Goal: Task Accomplishment & Management: Use online tool/utility

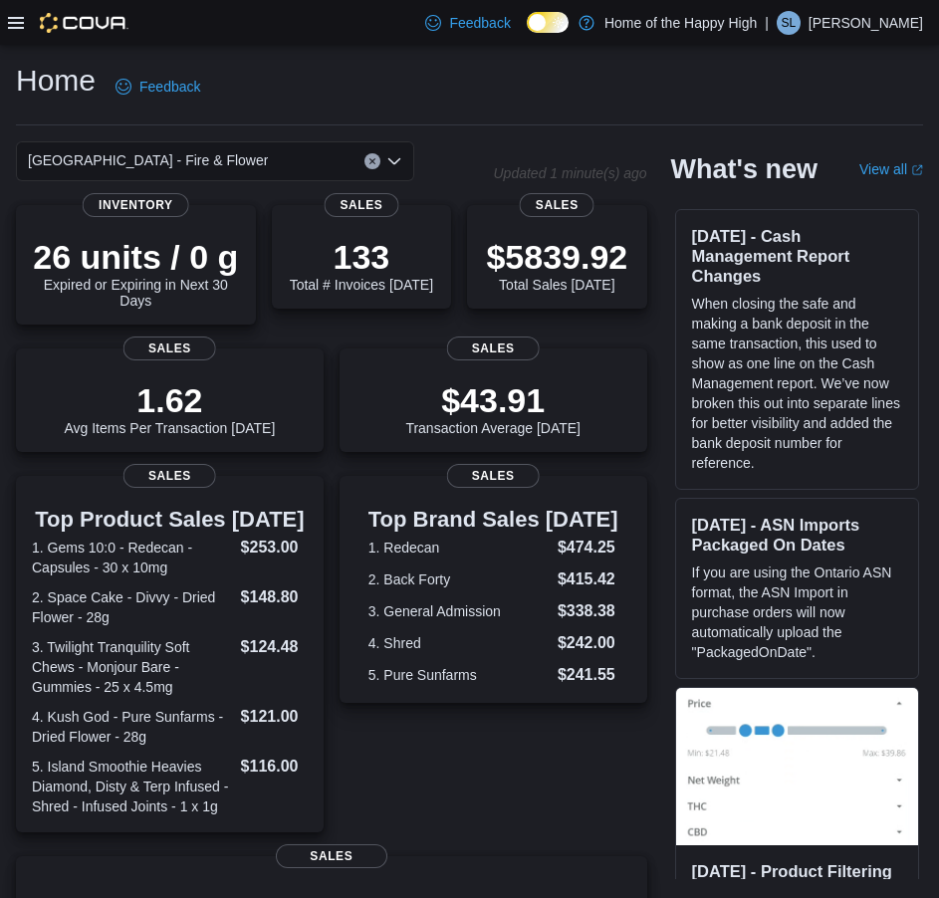
drag, startPoint x: 10, startPoint y: 8, endPoint x: 11, endPoint y: 24, distance: 16.0
click at [11, 8] on div at bounding box center [68, 22] width 121 height 45
click at [11, 25] on icon at bounding box center [16, 23] width 16 height 16
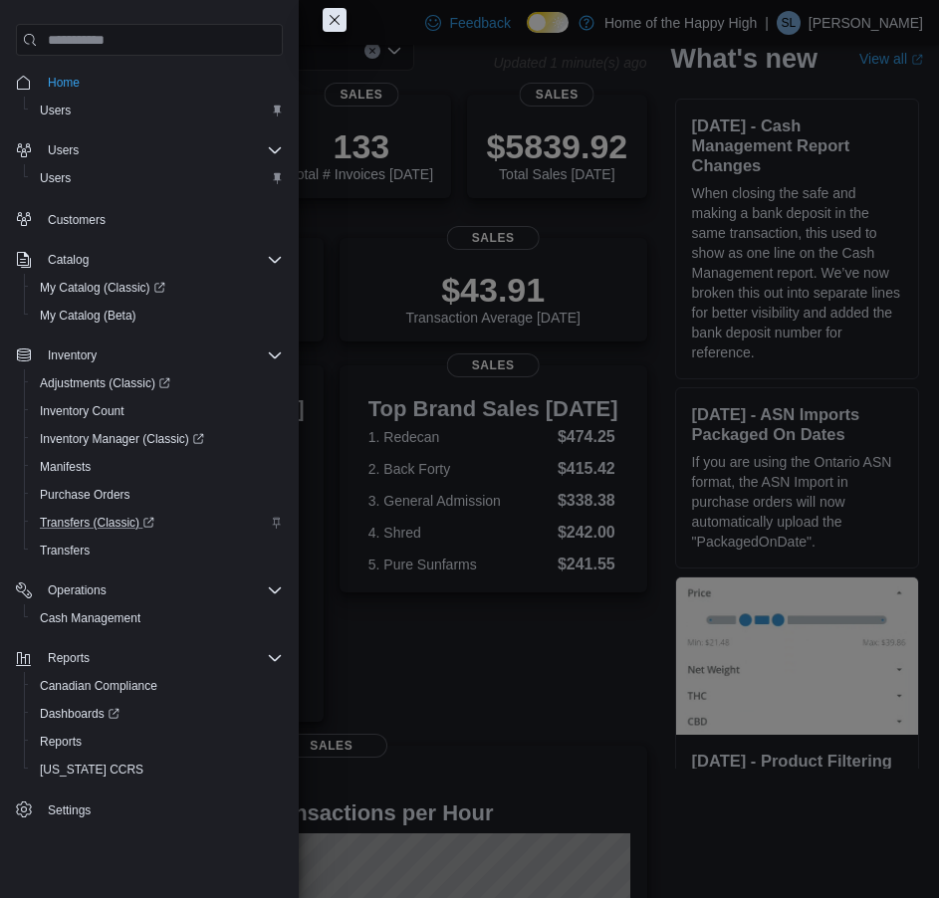
scroll to position [199, 0]
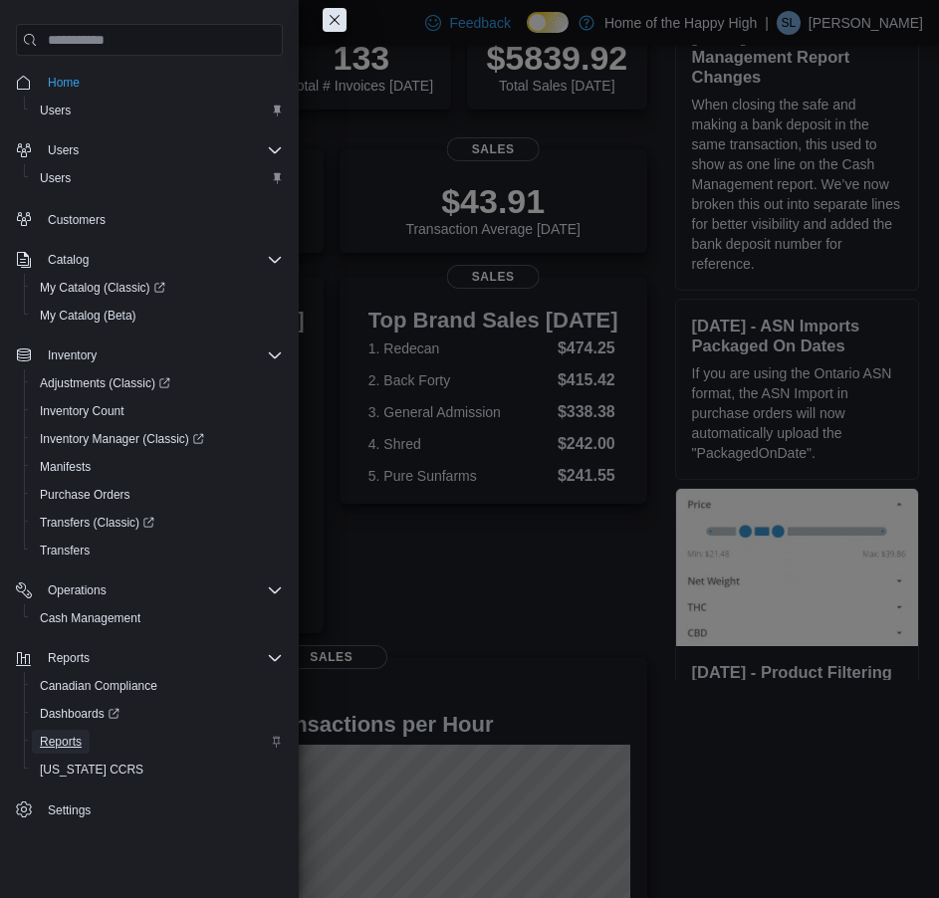
click at [68, 734] on span "Reports" at bounding box center [61, 742] width 42 height 16
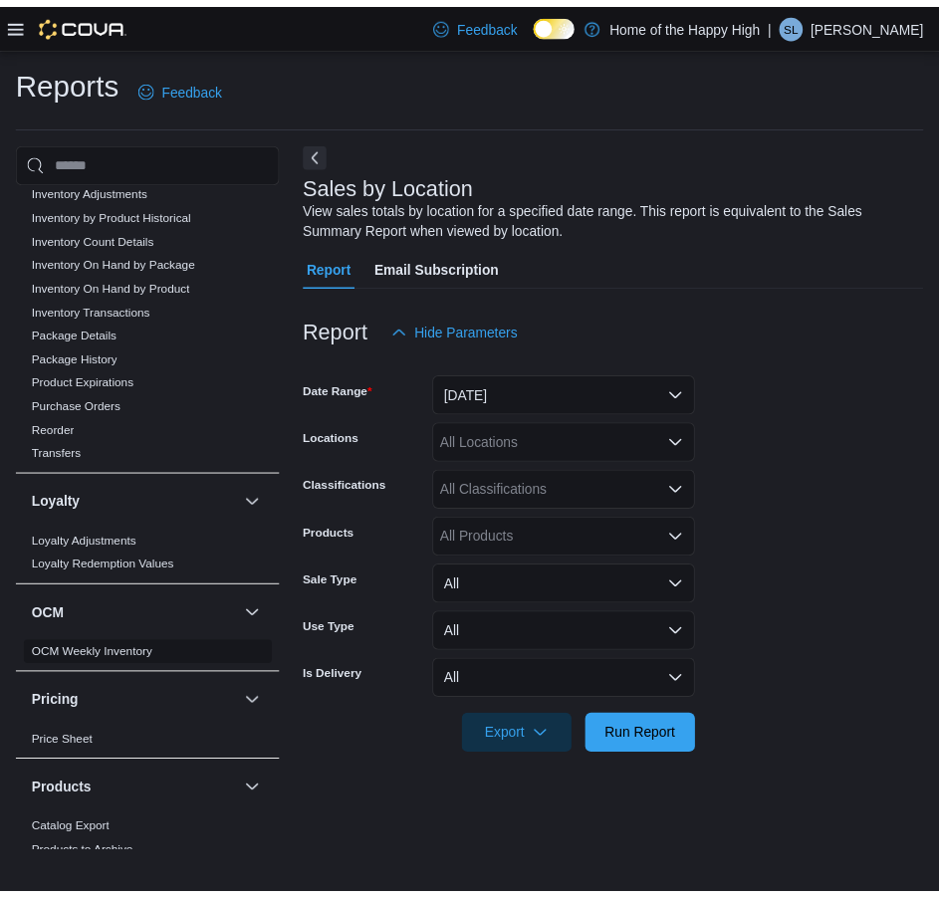
scroll to position [896, 0]
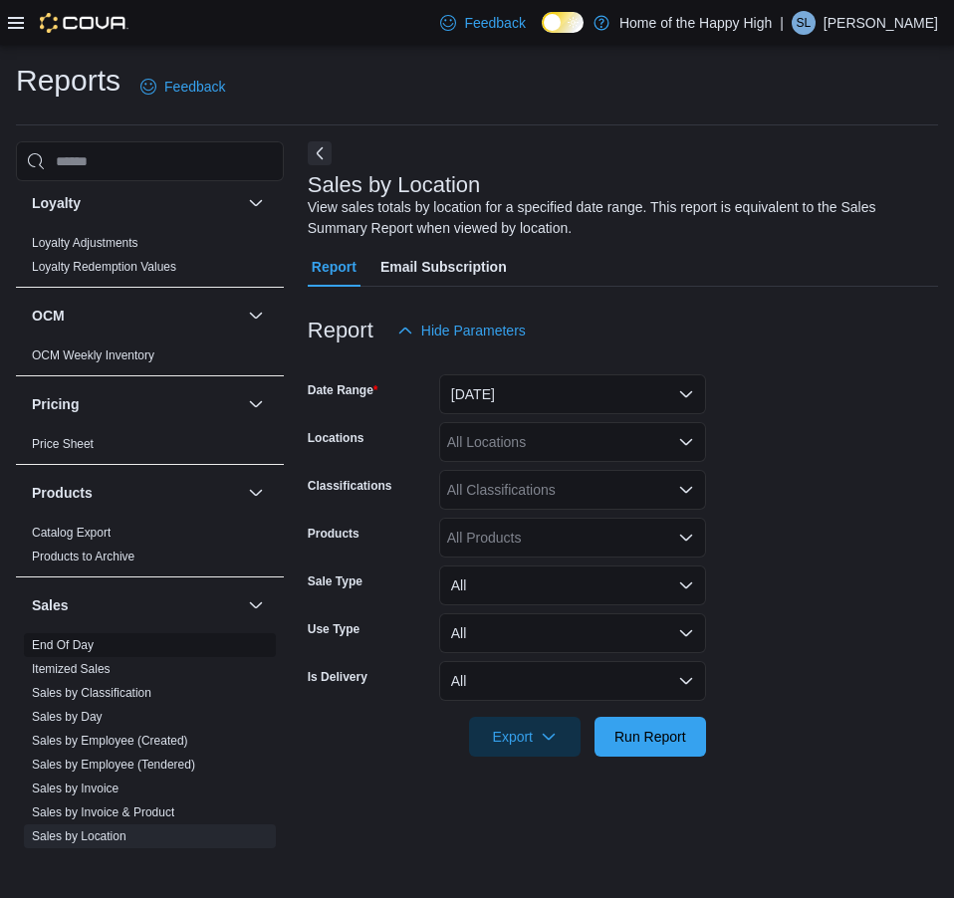
click at [82, 649] on link "End Of Day" at bounding box center [63, 645] width 62 height 14
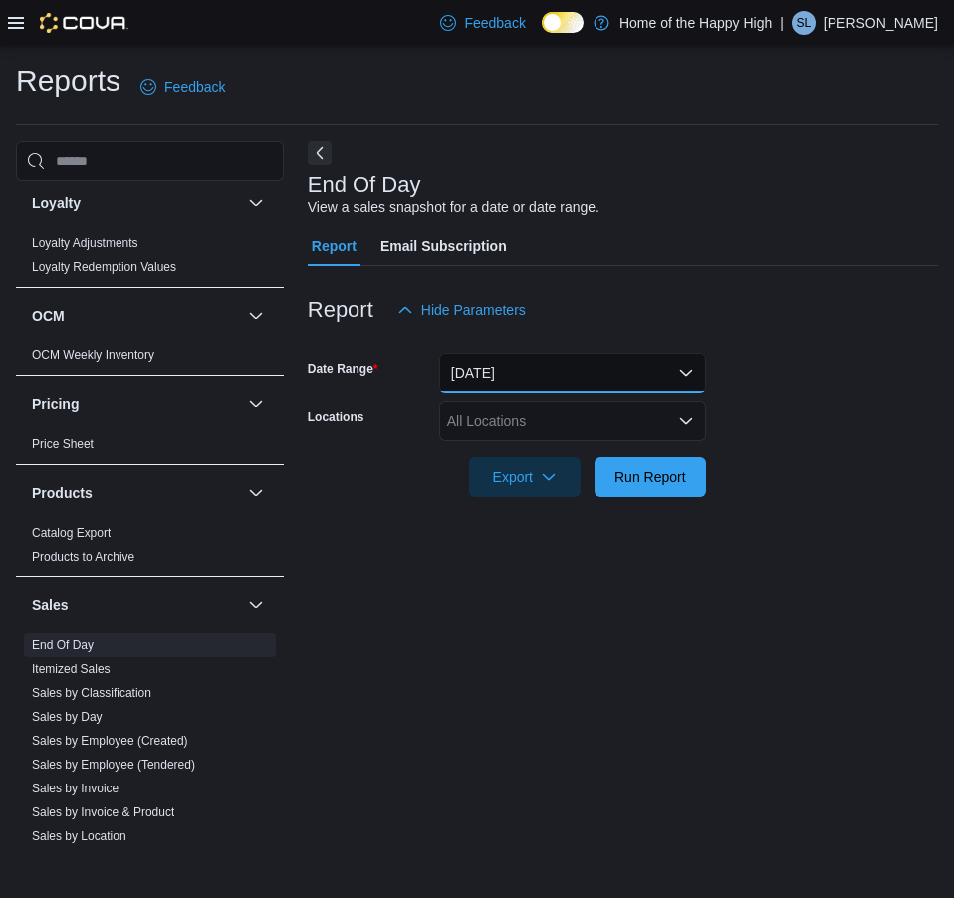
click at [517, 372] on button "[DATE]" at bounding box center [572, 374] width 267 height 40
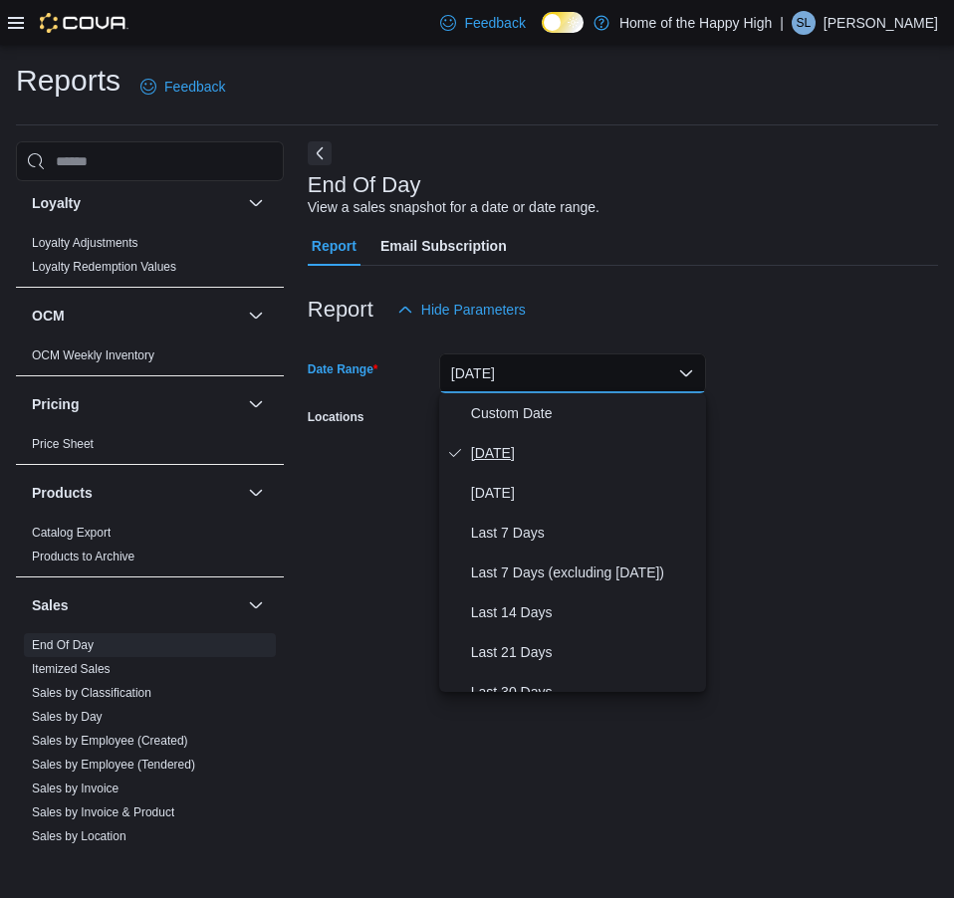
click at [503, 460] on span "[DATE]" at bounding box center [584, 453] width 227 height 24
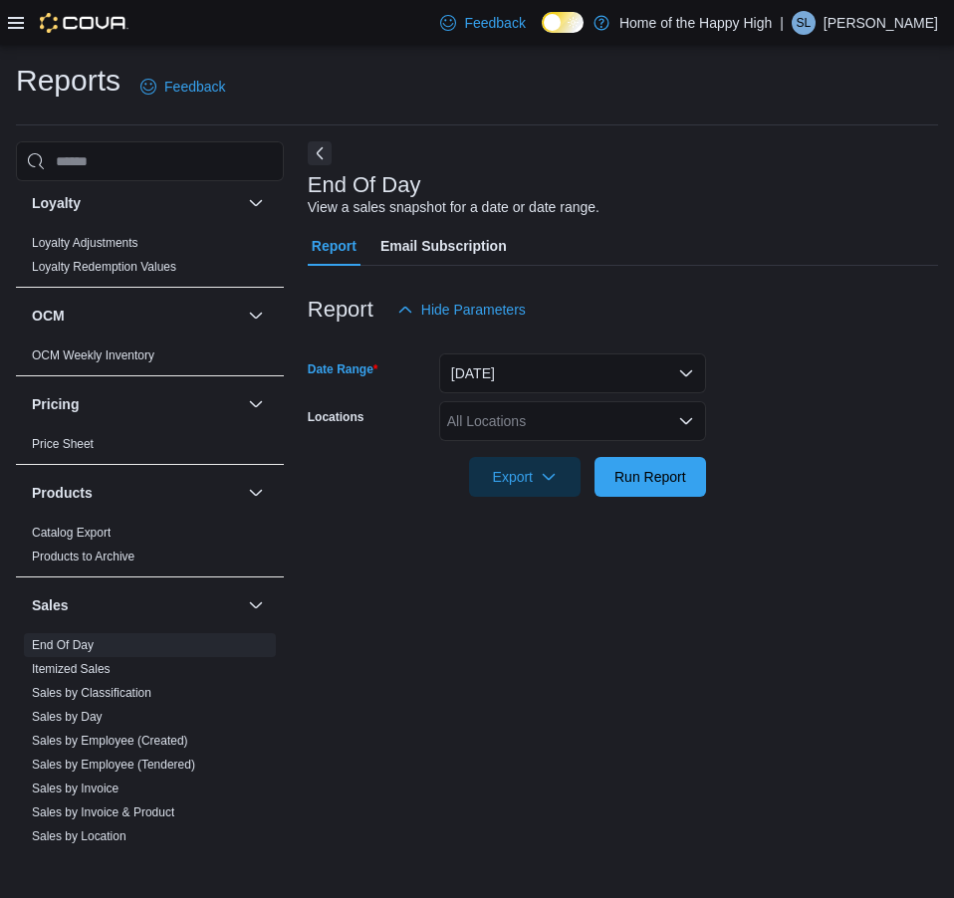
click at [517, 417] on div "All Locations" at bounding box center [572, 421] width 267 height 40
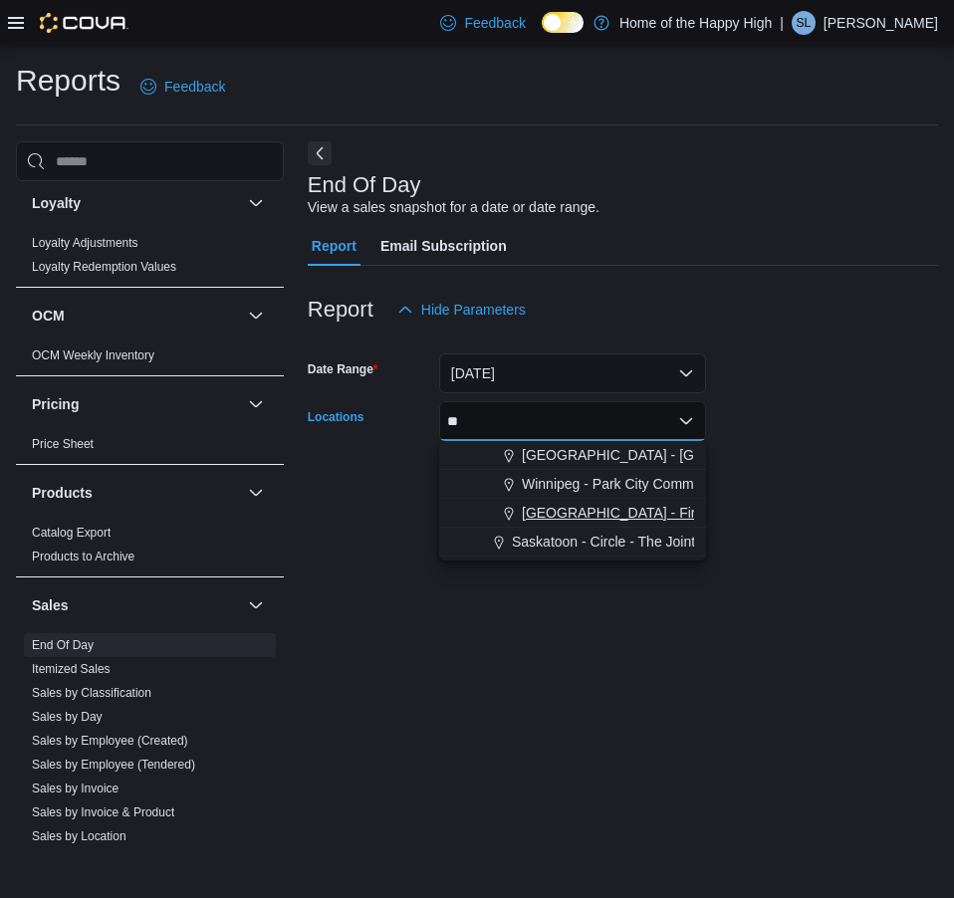
type input "**"
click at [555, 502] on button "[GEOGRAPHIC_DATA] - Fire & Flower" at bounding box center [572, 513] width 267 height 29
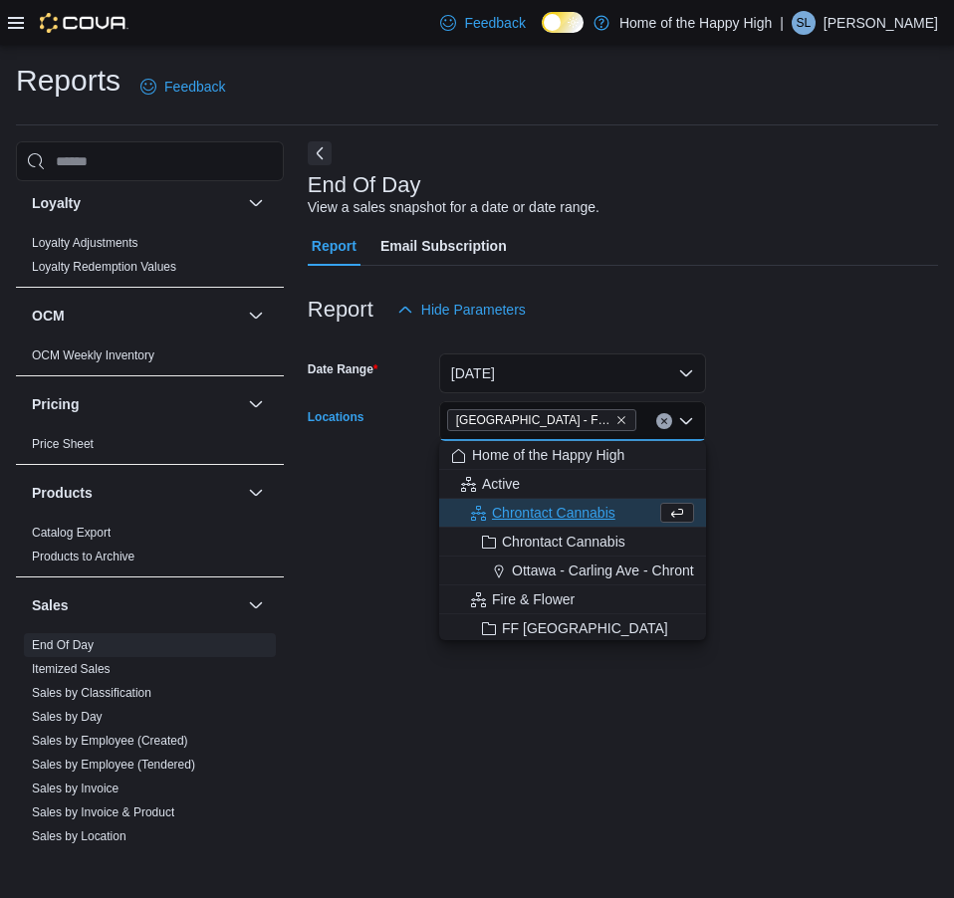
click at [737, 366] on form "Date Range [DATE] Locations [GEOGRAPHIC_DATA] - Fire & Flower Combo box. Select…" at bounding box center [623, 413] width 630 height 167
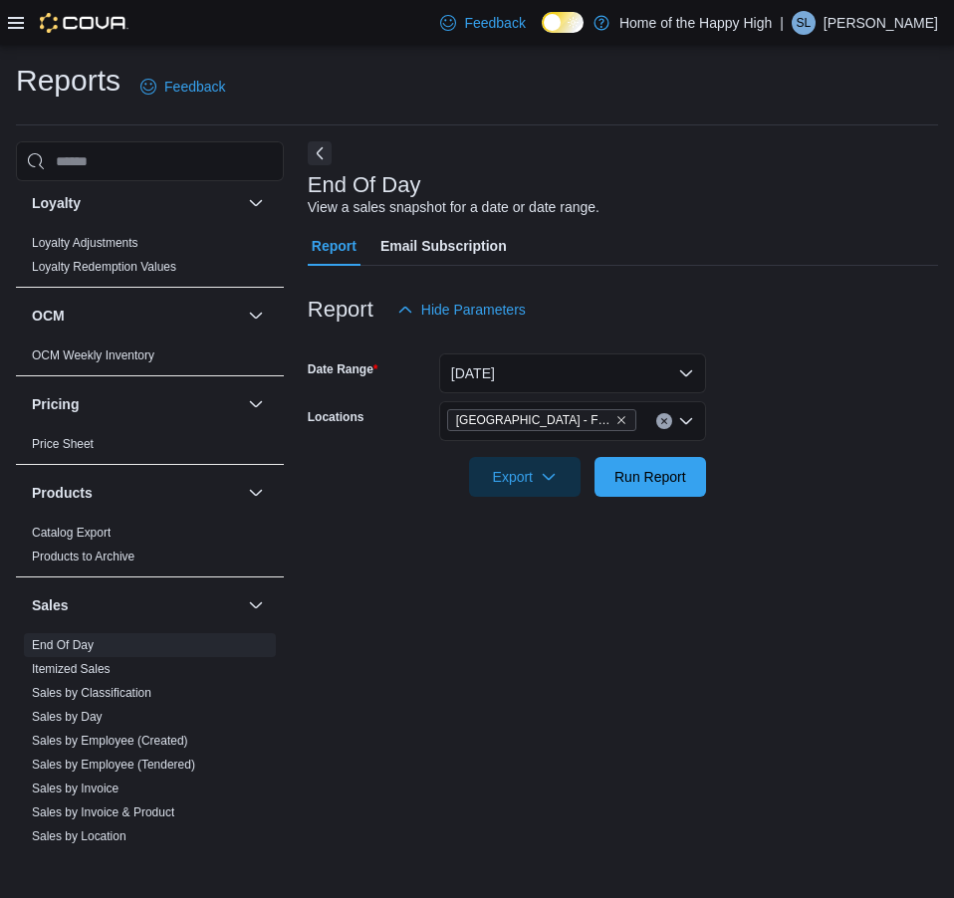
click at [656, 500] on div at bounding box center [623, 509] width 630 height 24
click at [656, 495] on span "Run Report" at bounding box center [651, 476] width 88 height 40
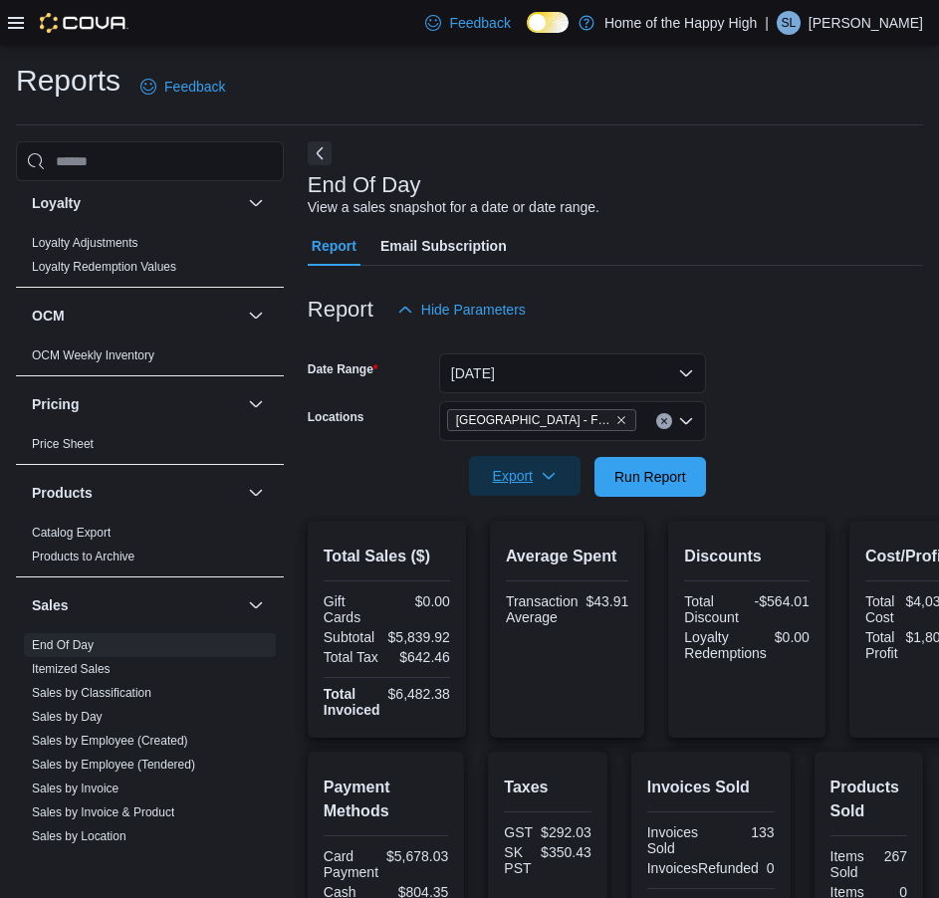
click at [555, 489] on span "Export" at bounding box center [525, 476] width 88 height 40
click at [506, 551] on span "Export to Pdf" at bounding box center [528, 557] width 90 height 16
